Goal: Information Seeking & Learning: Learn about a topic

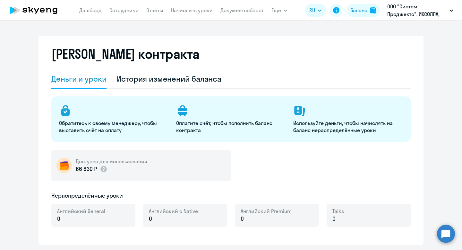
select select "english_adult_not_native_speaker"
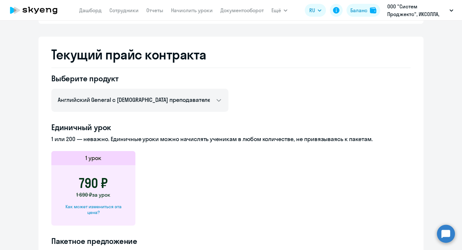
scroll to position [241, 0]
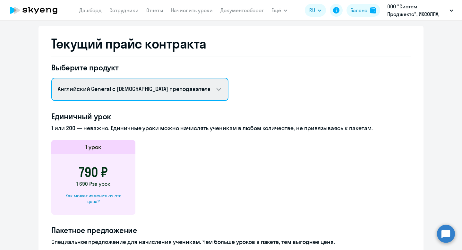
click at [216, 89] on select "Английский General с [DEMOGRAPHIC_DATA] преподавателем Английский General с [DE…" at bounding box center [139, 89] width 177 height 23
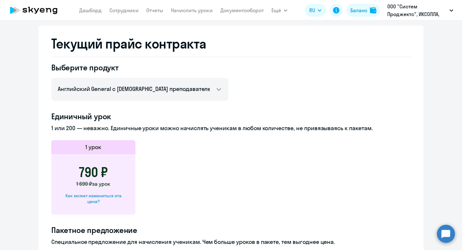
click at [399, 10] on p "ООО "Систем Проджектс", ИКСОЛЛА, ООО" at bounding box center [417, 10] width 60 height 15
click at [410, 10] on p "ООО "Систем Проджектс", ИКСОЛЛА, ООО" at bounding box center [417, 10] width 60 height 15
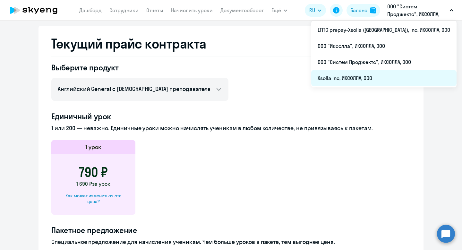
click at [388, 70] on li "Xsolla Inc, ИКСОЛЛА, ООО" at bounding box center [383, 78] width 145 height 16
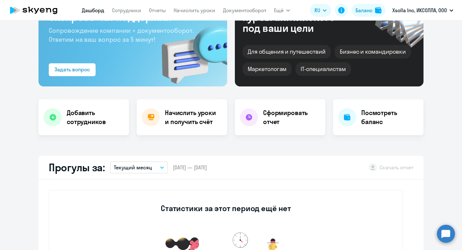
select select "30"
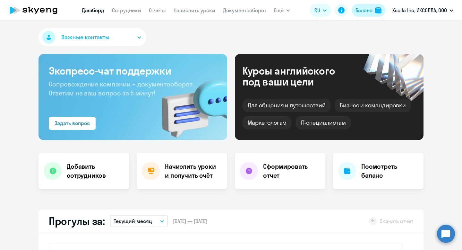
click at [355, 13] on div "Баланс" at bounding box center [363, 10] width 17 height 8
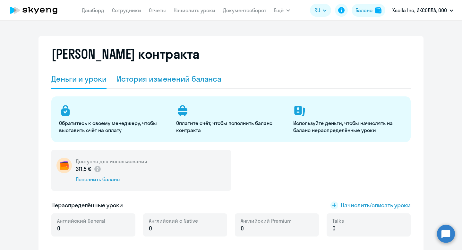
click at [196, 77] on div "История изменений баланса" at bounding box center [169, 78] width 105 height 10
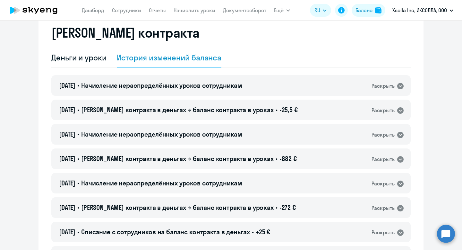
scroll to position [22, 0]
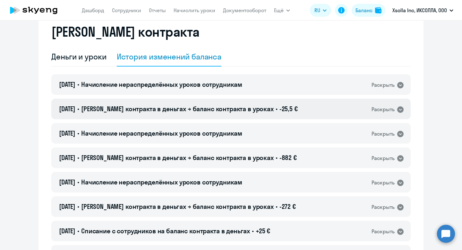
click at [379, 102] on div "[DATE] • Баланс контракта в деньгах → баланс контракта в уроках • -25,5 € Раскр…" at bounding box center [230, 108] width 359 height 21
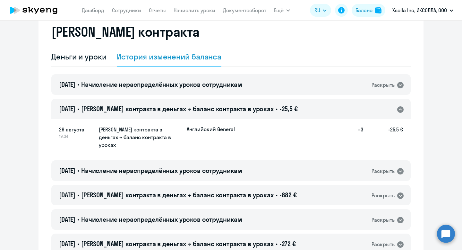
click at [379, 102] on div "[DATE] • Баланс контракта в деньгах → баланс контракта в уроках • -25,5 € Раскр…" at bounding box center [230, 108] width 359 height 21
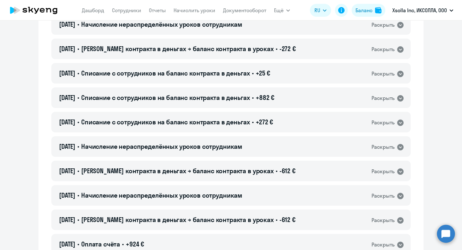
scroll to position [139, 0]
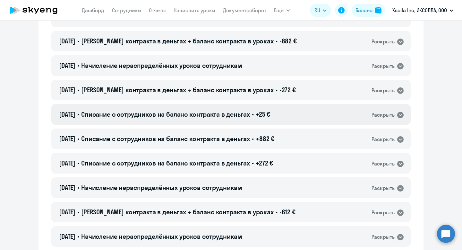
click at [356, 114] on div "[DATE] • Списание с сотрудников на баланс контракта в деньгах • +25 € Раскрыть" at bounding box center [230, 114] width 359 height 21
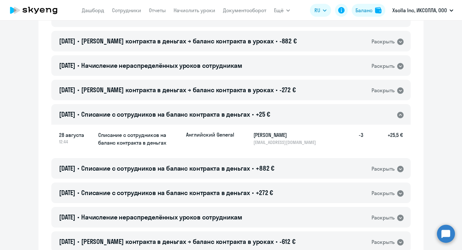
click at [356, 114] on div "[DATE] • Списание с сотрудников на баланс контракта в деньгах • +25 € Раскрыть" at bounding box center [230, 114] width 359 height 21
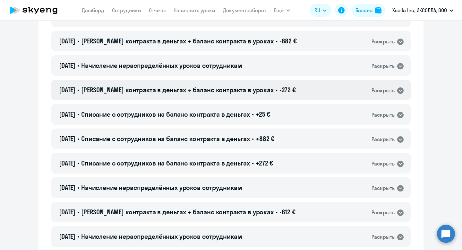
click at [355, 91] on div "[DATE] • Баланс контракта в деньгах → баланс контракта в уроках • -272 € Раскры…" at bounding box center [230, 90] width 359 height 21
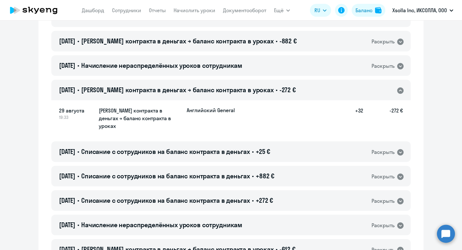
click at [355, 91] on div "[DATE] • Баланс контракта в деньгах → баланс контракта в уроках • -272 € Раскры…" at bounding box center [230, 90] width 359 height 21
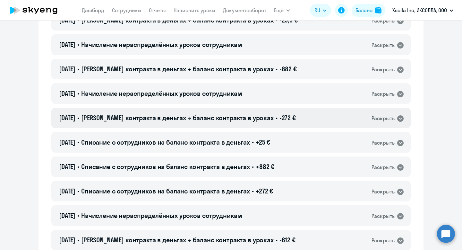
scroll to position [110, 0]
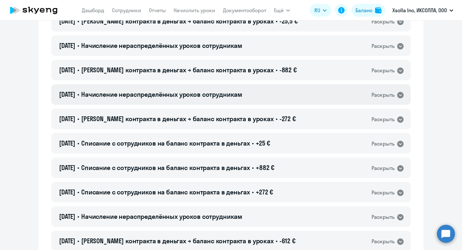
click at [347, 89] on div "[DATE] • Начисление нераспределённых уроков сотрудникам Раскрыть" at bounding box center [230, 94] width 359 height 21
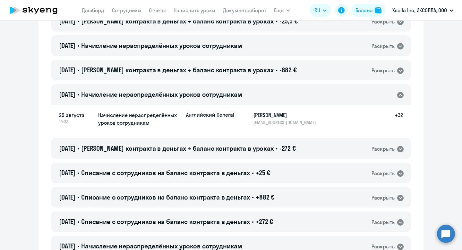
click at [347, 89] on div "[DATE] • Начисление нераспределённых уроков сотрудникам Раскрыть" at bounding box center [230, 94] width 359 height 21
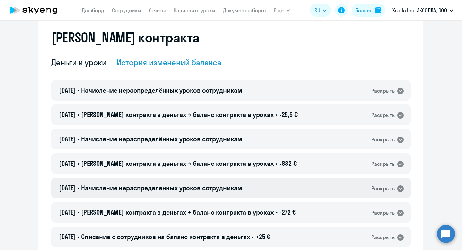
scroll to position [0, 0]
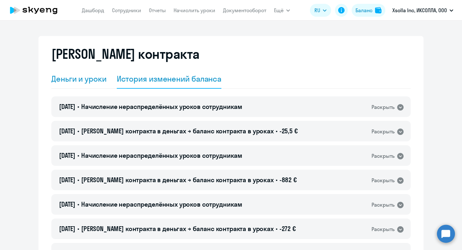
click at [81, 74] on div "Деньги и уроки" at bounding box center [78, 78] width 55 height 10
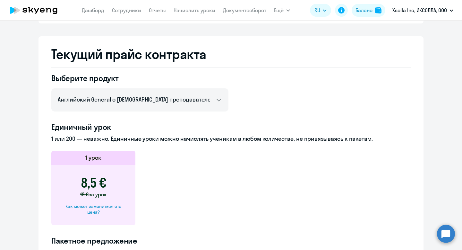
scroll to position [254, 0]
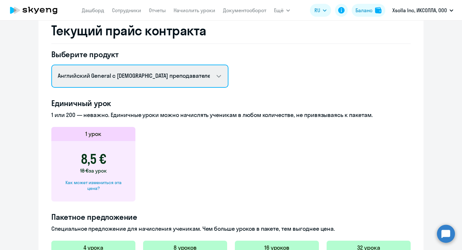
click at [106, 74] on select "Английский General с [DEMOGRAPHIC_DATA] преподавателем Английский General с [DE…" at bounding box center [139, 75] width 177 height 23
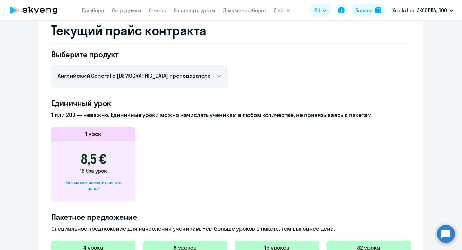
click at [175, 164] on app-price-card "1 урок 8,5 € 18 € за урок Как может измениться эта цена?" at bounding box center [230, 164] width 359 height 74
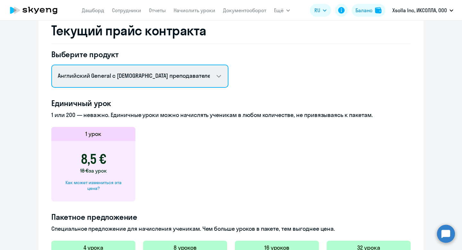
click at [126, 75] on select "Английский General с [DEMOGRAPHIC_DATA] преподавателем Английский General с [DE…" at bounding box center [139, 75] width 177 height 23
click at [51, 64] on select "Английский General с [DEMOGRAPHIC_DATA] преподавателем Английский General с [DE…" at bounding box center [139, 75] width 177 height 23
click at [113, 75] on select "Английский General с [DEMOGRAPHIC_DATA] преподавателем Английский General с [DE…" at bounding box center [139, 75] width 177 height 23
select select "english_adult_not_native_speaker_premium"
click at [51, 64] on select "Английский General с [DEMOGRAPHIC_DATA] преподавателем Английский General с [DE…" at bounding box center [139, 75] width 177 height 23
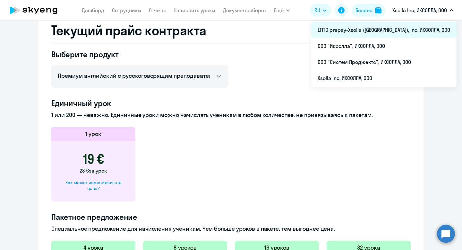
click at [399, 31] on li "LTITC prepay-Xsolla ([GEOGRAPHIC_DATA]), Inc, ИКСОЛЛА, ООО" at bounding box center [383, 30] width 145 height 16
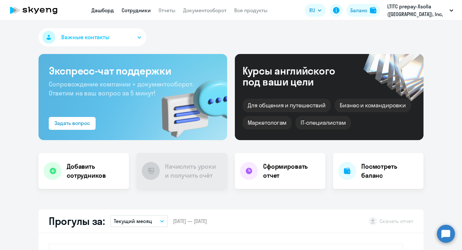
click at [136, 11] on link "Сотрудники" at bounding box center [136, 10] width 29 height 6
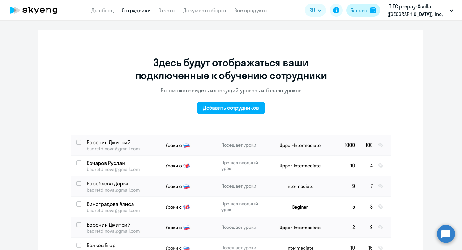
click at [357, 14] on button "Баланс" at bounding box center [363, 10] width 34 height 13
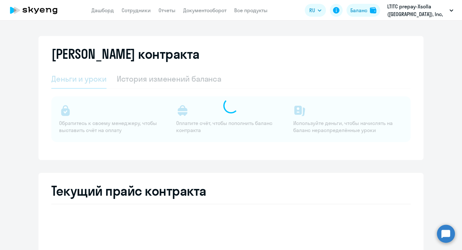
select select "english_adult_not_native_speaker"
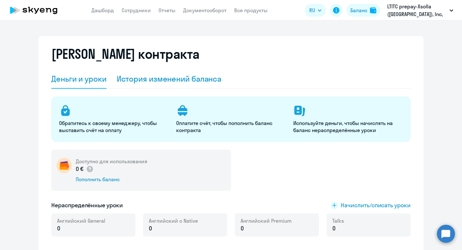
click at [206, 82] on div "История изменений баланса" at bounding box center [169, 78] width 105 height 10
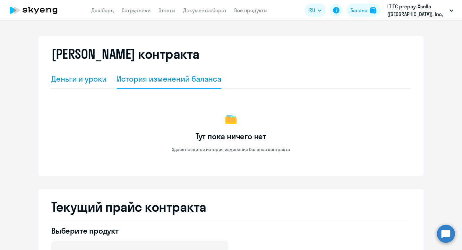
click at [79, 79] on div "Деньги и уроки" at bounding box center [78, 78] width 55 height 10
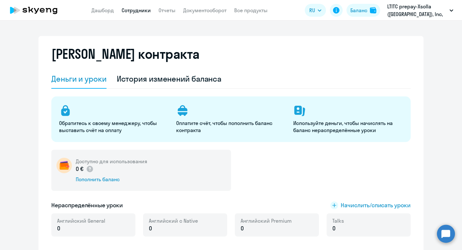
click at [122, 9] on link "Сотрудники" at bounding box center [136, 10] width 29 height 6
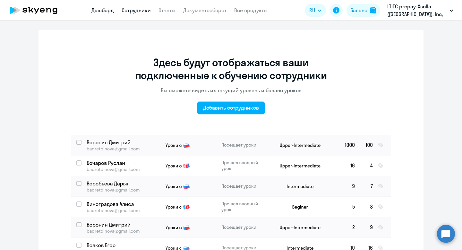
click at [95, 12] on link "Дашборд" at bounding box center [102, 10] width 22 height 6
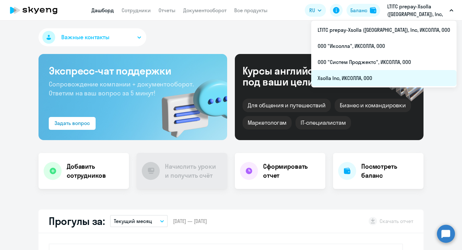
click at [376, 80] on li "Xsolla Inc, ИКСОЛЛА, ООО" at bounding box center [383, 78] width 145 height 16
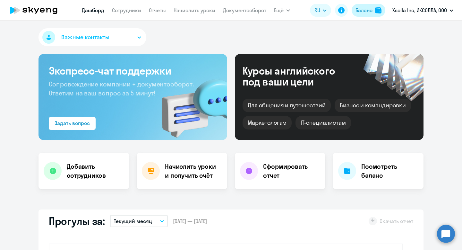
click at [369, 8] on div "Баланс" at bounding box center [363, 10] width 17 height 8
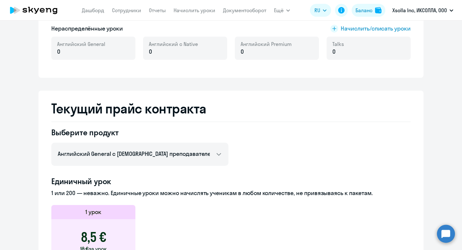
scroll to position [177, 0]
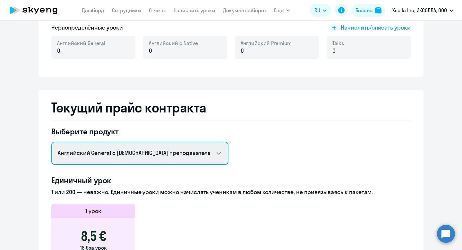
click at [126, 157] on select "Английский General с [DEMOGRAPHIC_DATA] преподавателем Английский General с [DE…" at bounding box center [139, 152] width 177 height 23
click at [51, 141] on select "Английский General с [DEMOGRAPHIC_DATA] преподавателем Английский General с [DE…" at bounding box center [139, 152] width 177 height 23
click at [127, 156] on select "Английский General с [DEMOGRAPHIC_DATA] преподавателем Английский General с [DE…" at bounding box center [139, 152] width 177 height 23
select select "english_adult_native_speaker"
click at [51, 141] on select "Английский General с [DEMOGRAPHIC_DATA] преподавателем Английский General с [DE…" at bounding box center [139, 152] width 177 height 23
